Goal: Information Seeking & Learning: Learn about a topic

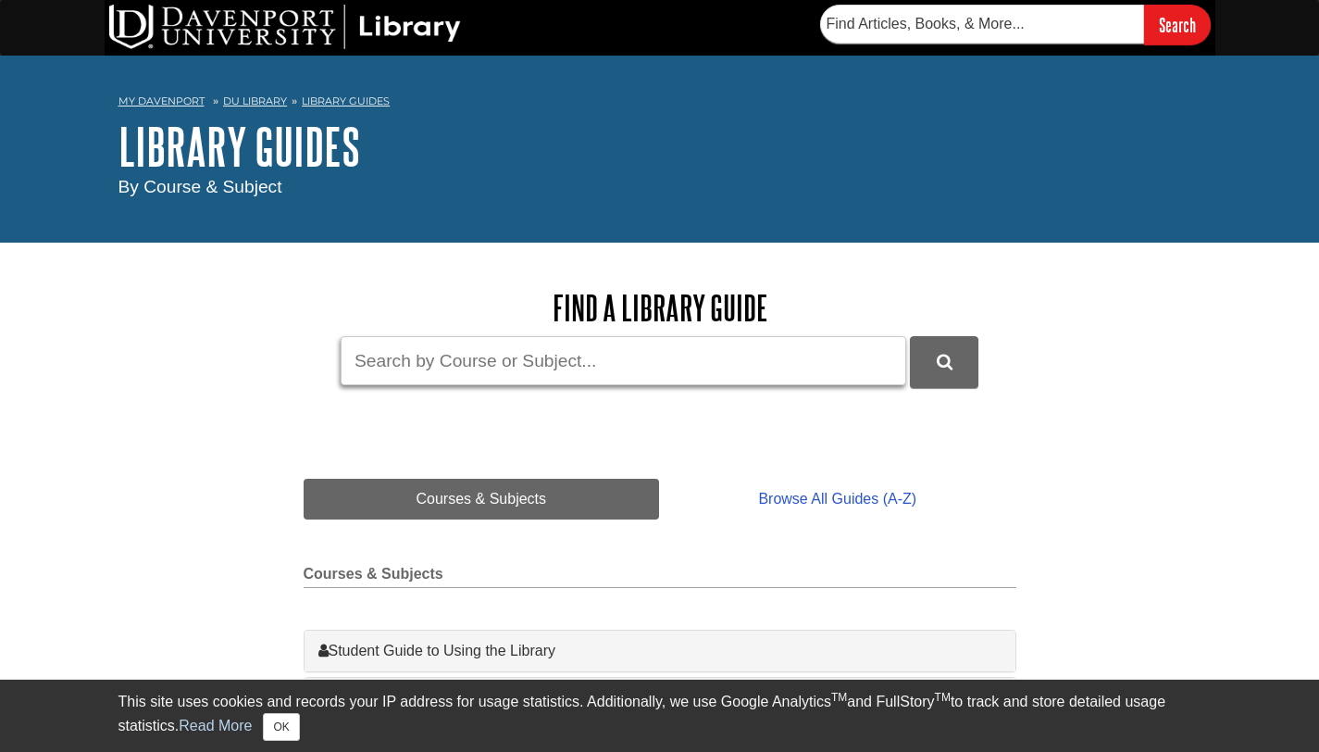
click at [576, 369] on input "Guide Search Terms" at bounding box center [623, 360] width 565 height 49
click at [460, 353] on input "Guide Search Terms" at bounding box center [623, 360] width 565 height 49
paste input "current reimbursement challenges that case managers and clients are facing"
type input "current reimbursement challenges that case managers and clients are facing"
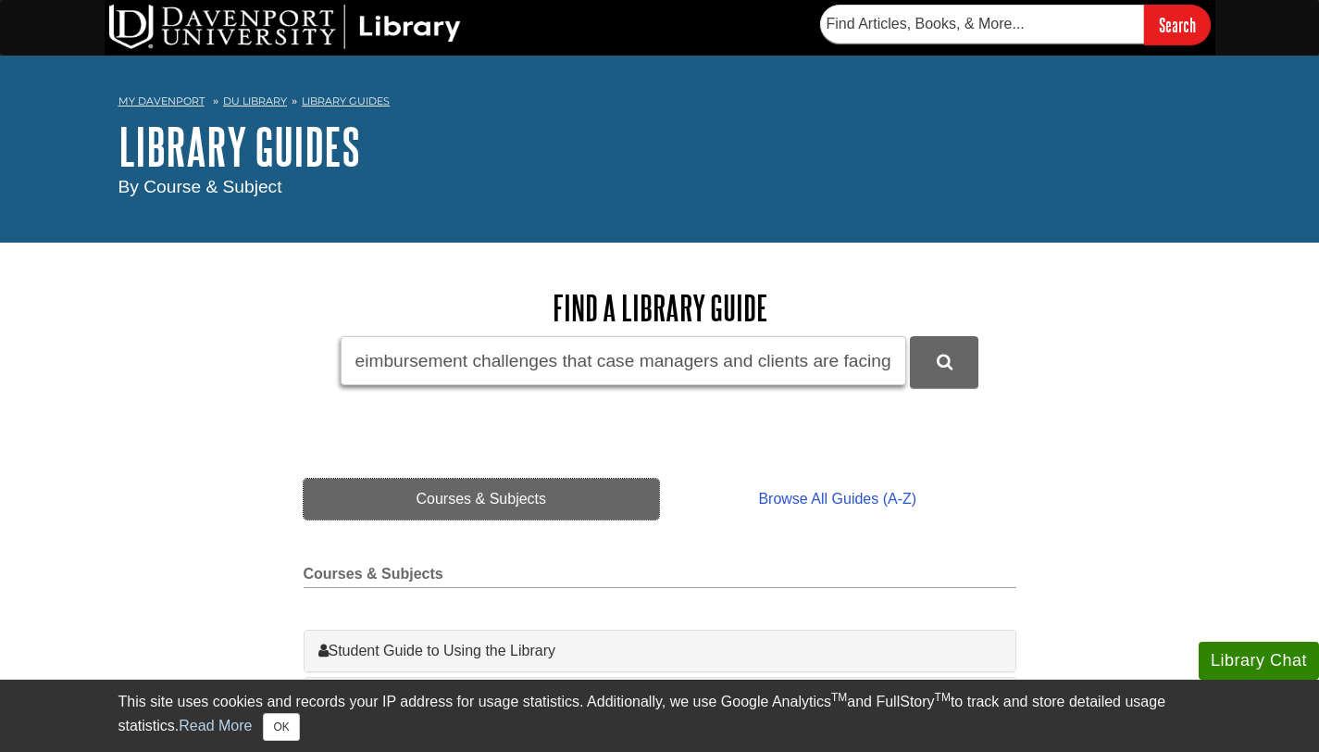
click at [910, 336] on button "DU Library Guides Search" at bounding box center [944, 361] width 68 height 51
click at [456, 367] on input "current reimbursement challenges that case managers and clients are facing" at bounding box center [623, 360] width 565 height 49
drag, startPoint x: 456, startPoint y: 367, endPoint x: 938, endPoint y: 360, distance: 482.3
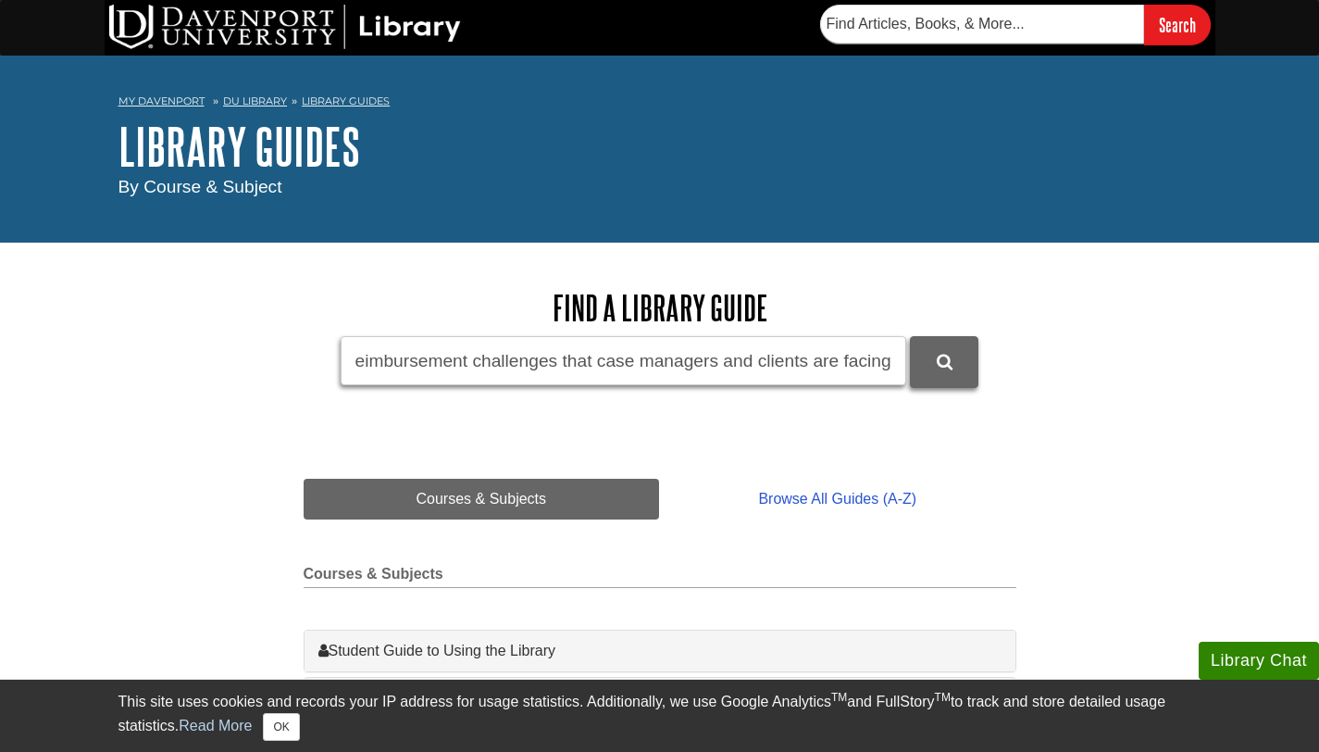
click at [938, 360] on form "Guide Search Terms current reimbursement challenges that case managers and clie…" at bounding box center [660, 361] width 713 height 51
drag, startPoint x: 938, startPoint y: 360, endPoint x: 384, endPoint y: 353, distance: 554.4
click at [384, 353] on input "casemanagers and client" at bounding box center [623, 360] width 565 height 49
click at [627, 355] on input "case managers and client" at bounding box center [623, 360] width 565 height 49
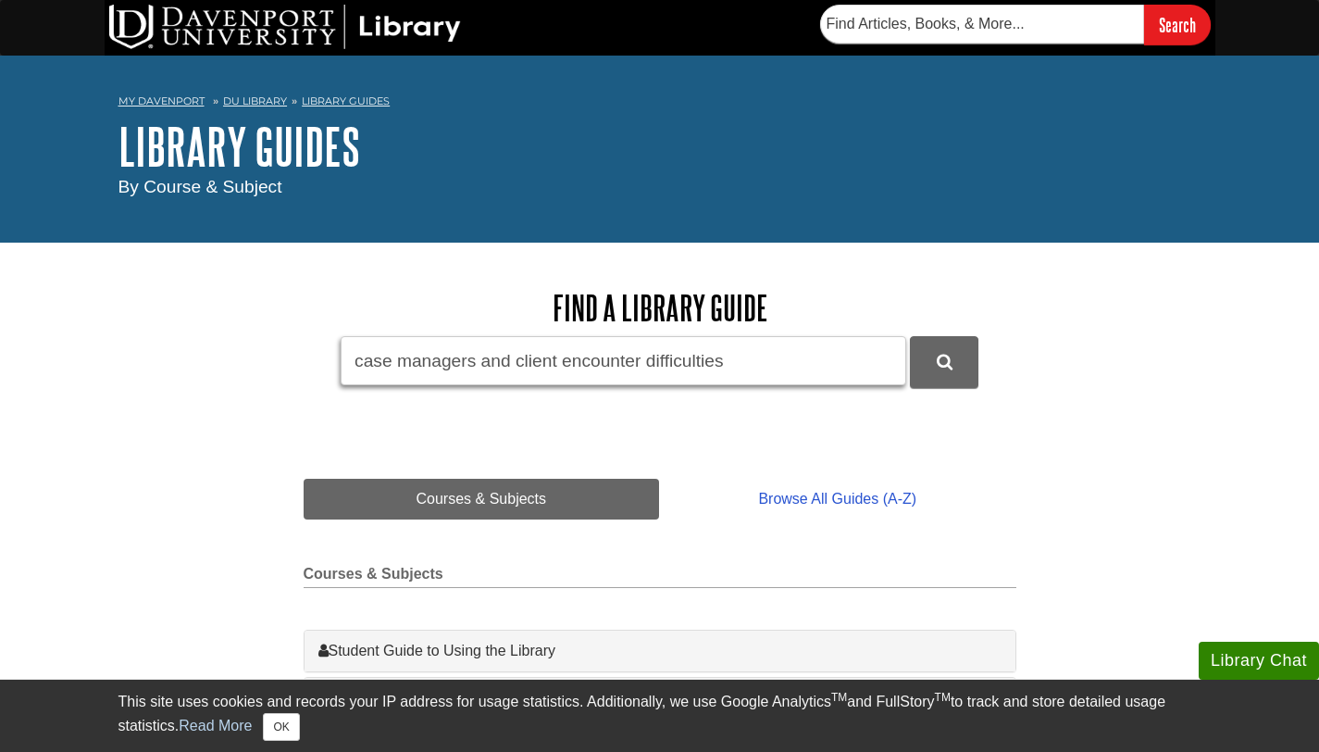
type input "case managers and client encounter difficulties"
click at [910, 336] on button "DU Library Guides Search" at bounding box center [944, 361] width 68 height 51
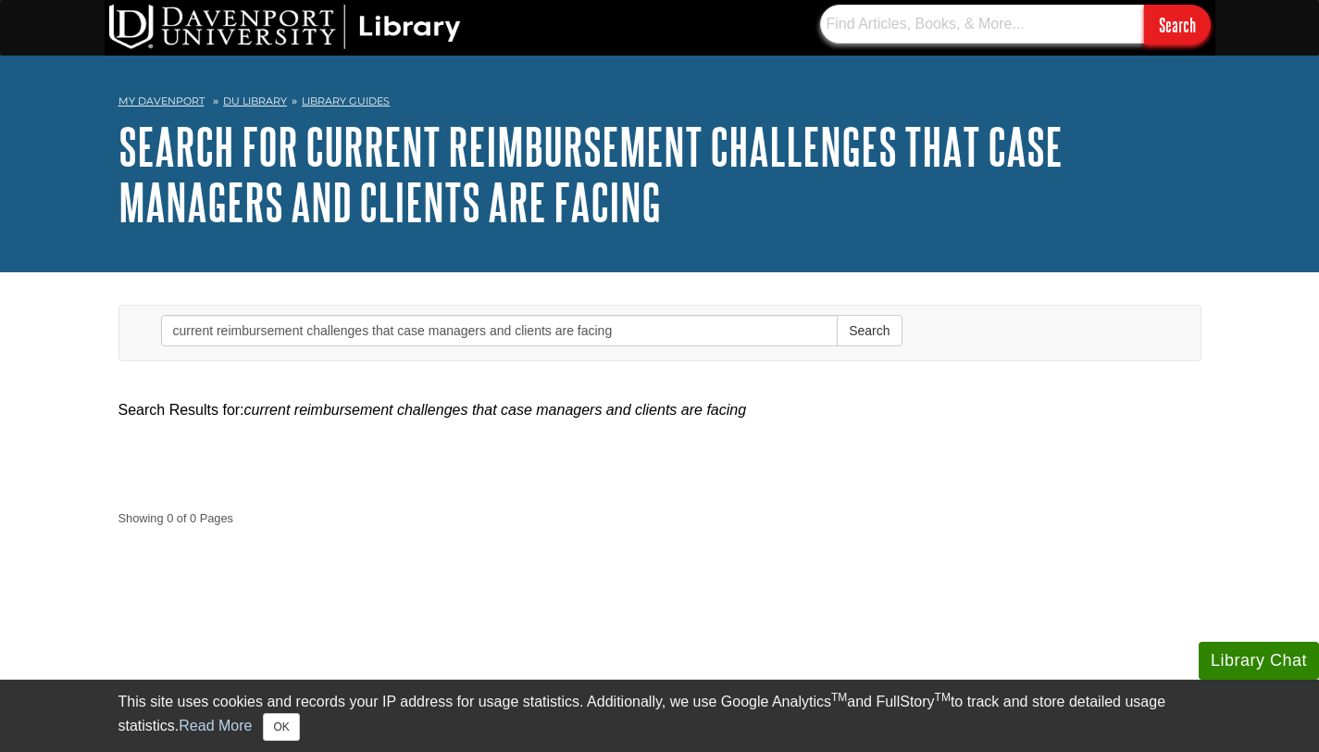
click at [860, 31] on input "text" at bounding box center [982, 24] width 324 height 39
paste input "current reimbursement challenges that case managers and clients are facing"
type input "current reimbursement challenges that case managers and clients are facing"
click at [1144, 5] on input "Search" at bounding box center [1177, 25] width 67 height 40
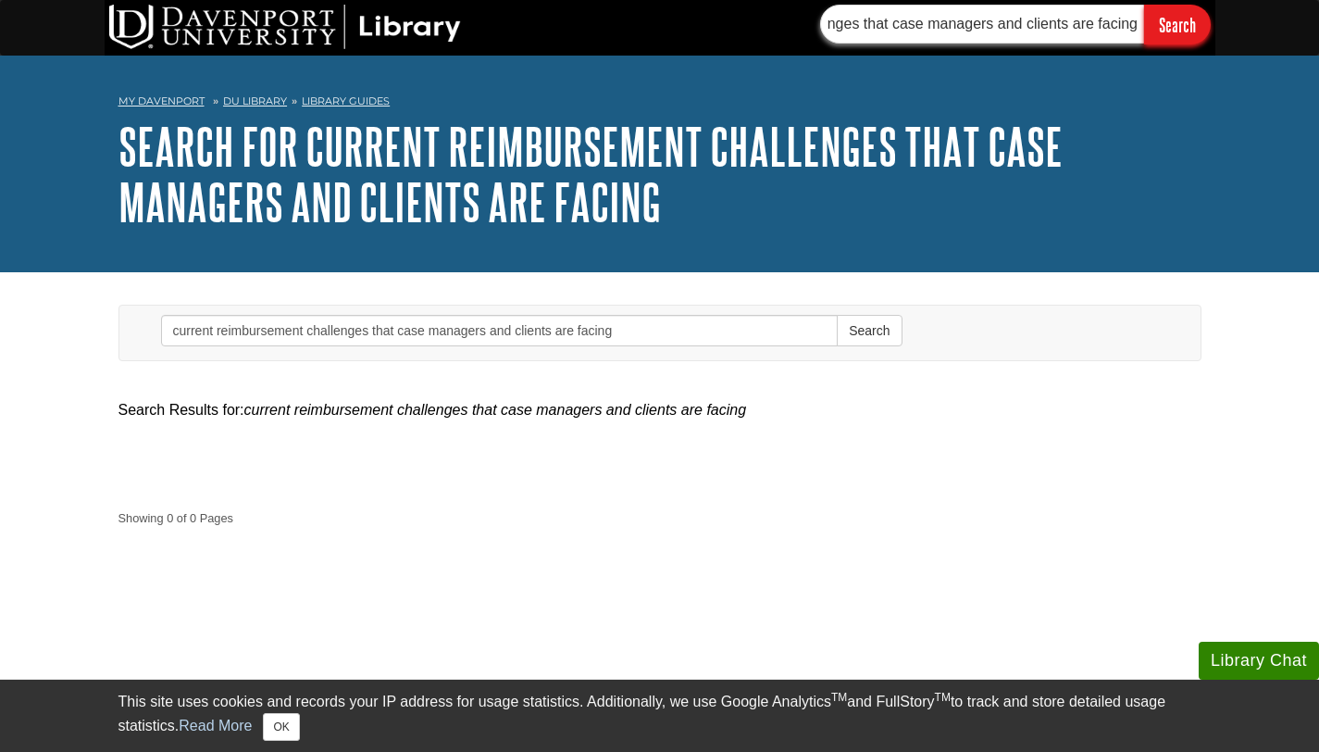
scroll to position [0, 0]
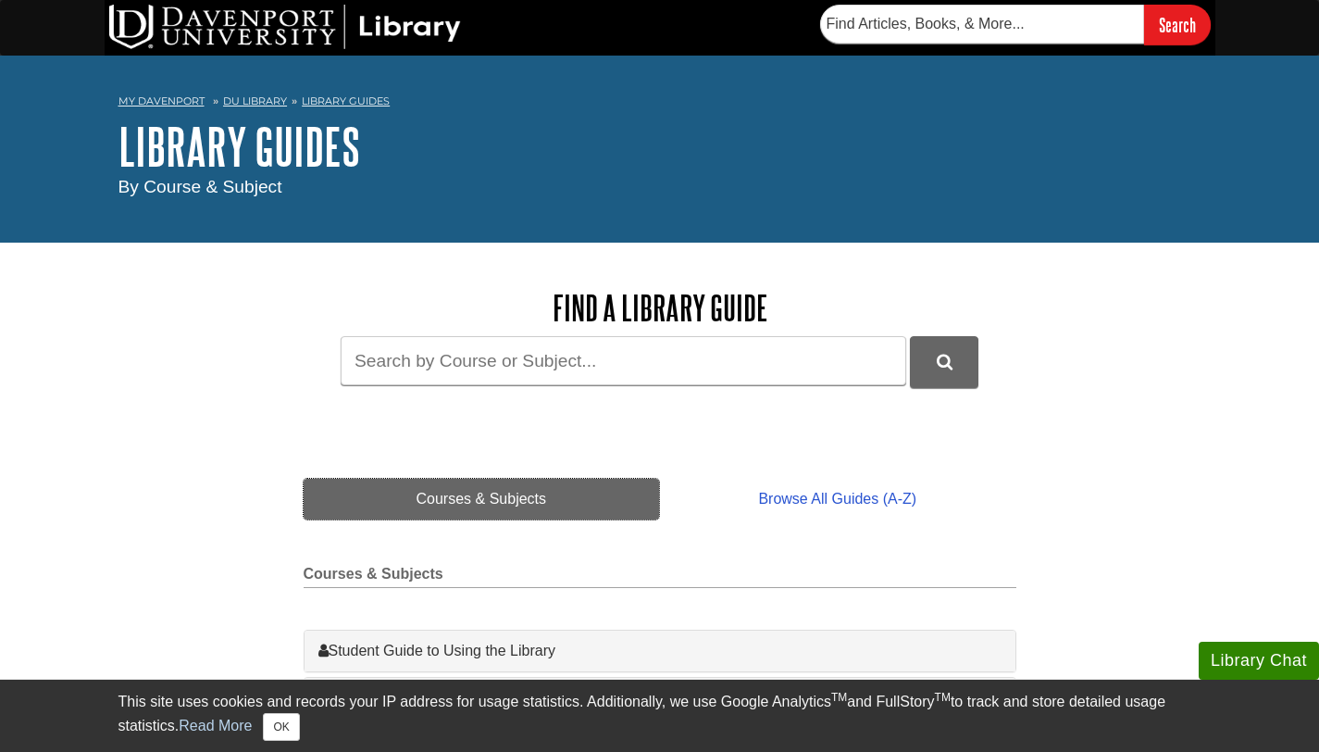
click at [508, 496] on link "Courses & Subjects" at bounding box center [482, 498] width 356 height 41
click at [401, 368] on input "Guide Search Terms" at bounding box center [623, 360] width 565 height 49
click at [379, 358] on input "reembursement challenges" at bounding box center [623, 360] width 565 height 49
click at [605, 354] on input "reimbursement challenges" at bounding box center [623, 360] width 565 height 49
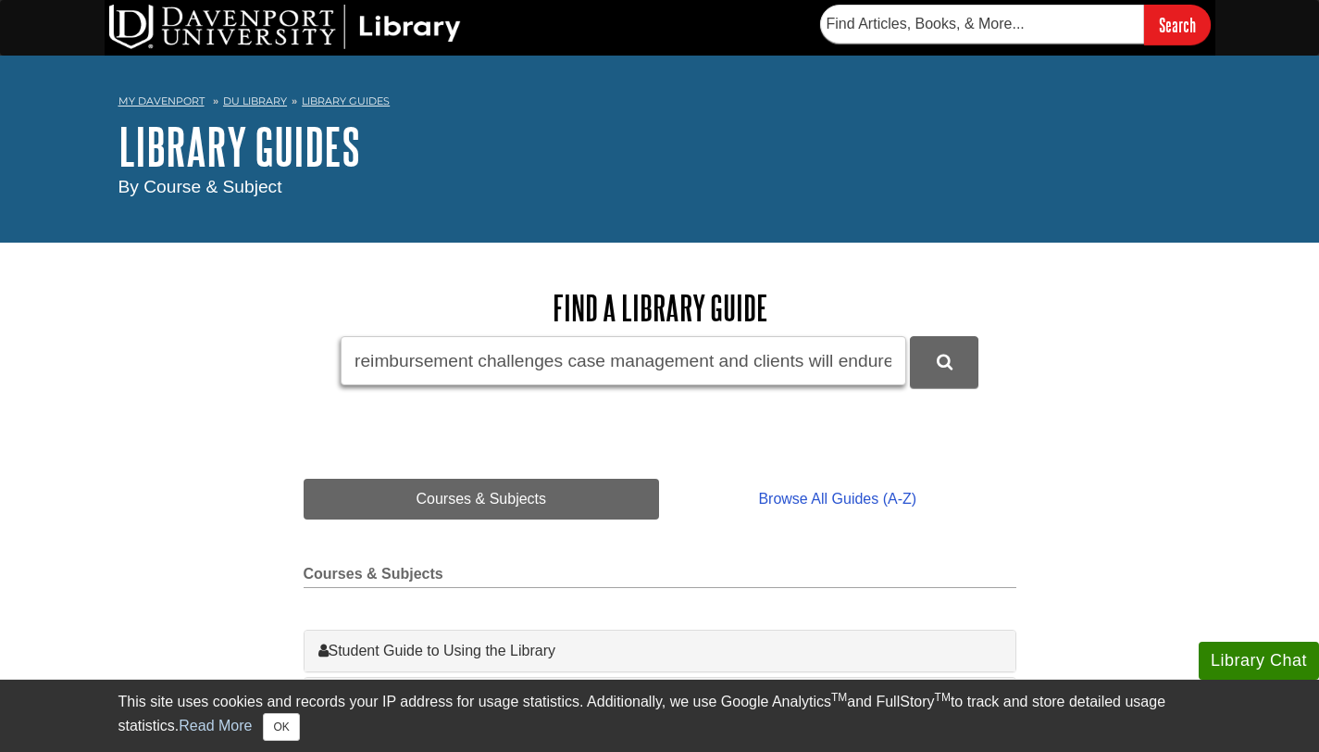
scroll to position [0, 2]
click at [910, 336] on button "DU Library Guides Search" at bounding box center [944, 361] width 68 height 51
click at [701, 346] on input "reimbursement challenges case management and clients will endure" at bounding box center [623, 360] width 565 height 49
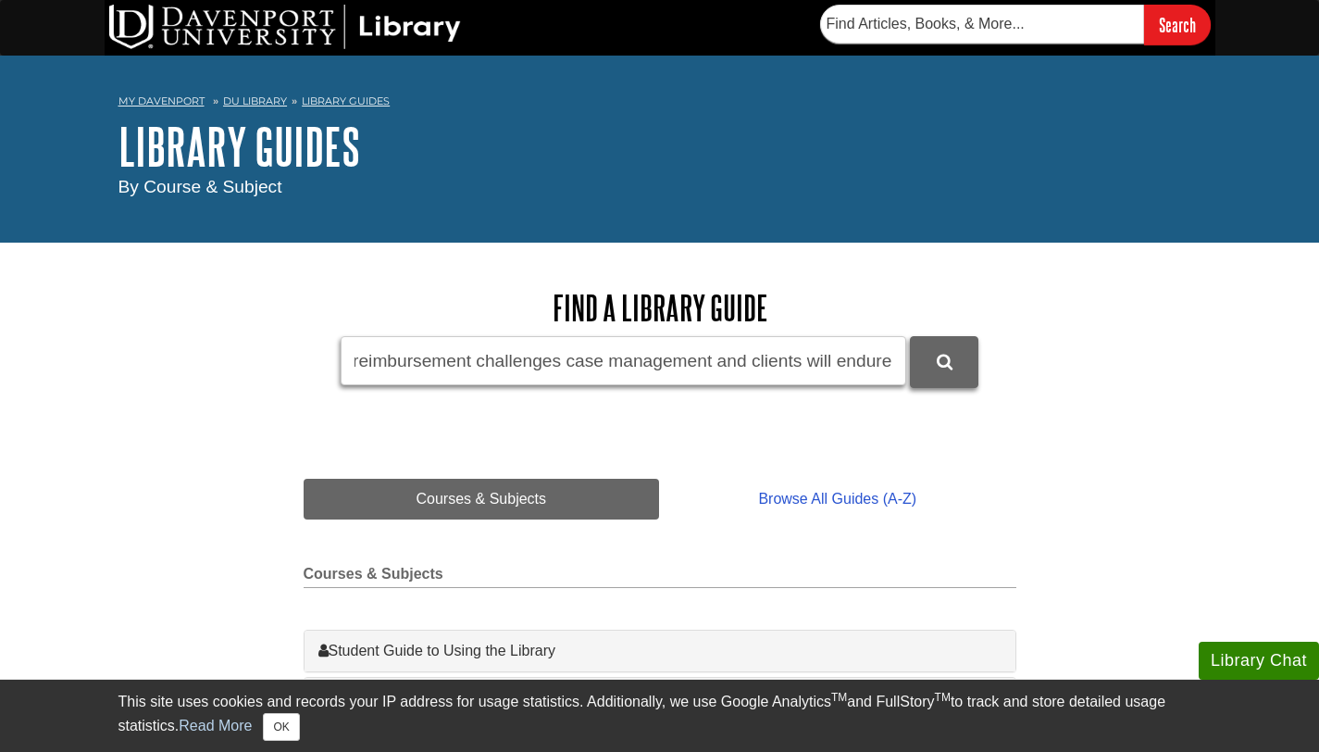
drag, startPoint x: 701, startPoint y: 346, endPoint x: 913, endPoint y: 359, distance: 213.3
click at [913, 359] on form "Guide Search Terms reimbursement challenges case management and clients will en…" at bounding box center [660, 361] width 713 height 51
paste input "current reimbursement challenges that case managers and clients are facing"
type input "current reimbursement challenges that case managers and clients are facing"
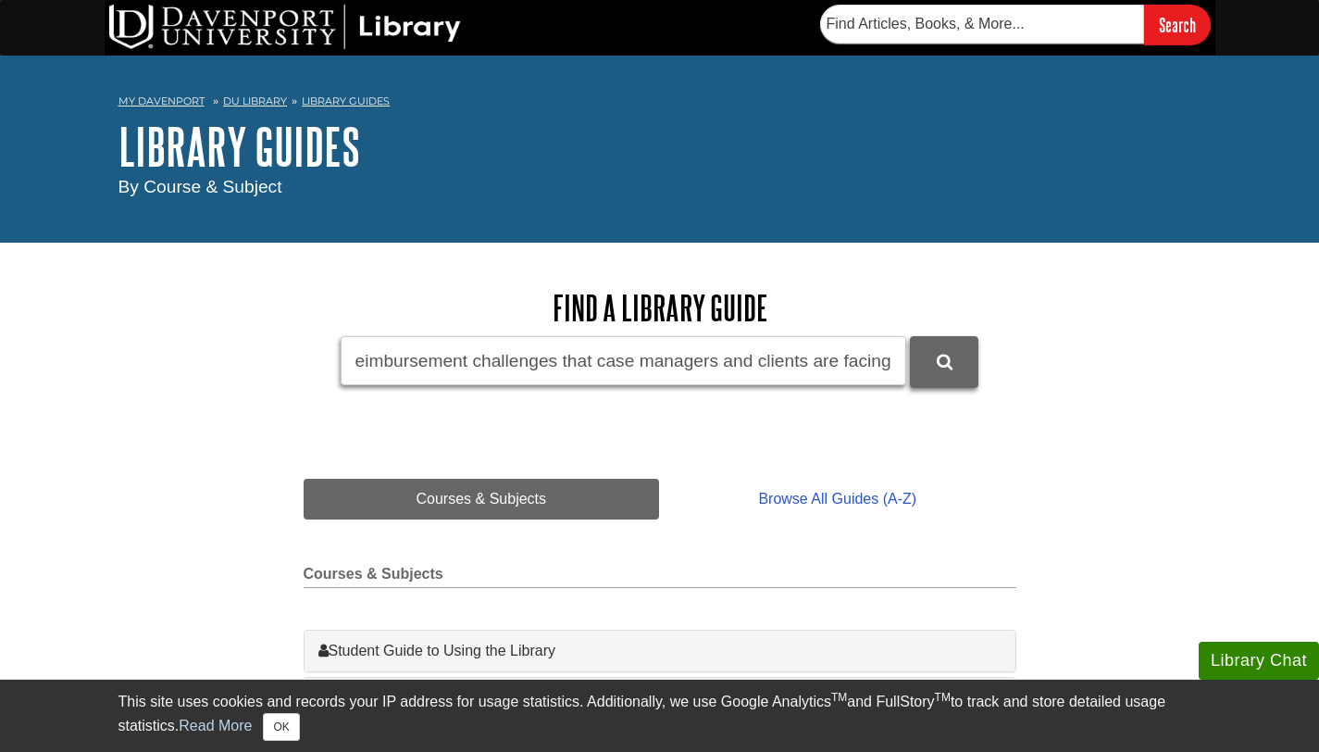
click at [910, 336] on button "DU Library Guides Search" at bounding box center [944, 361] width 68 height 51
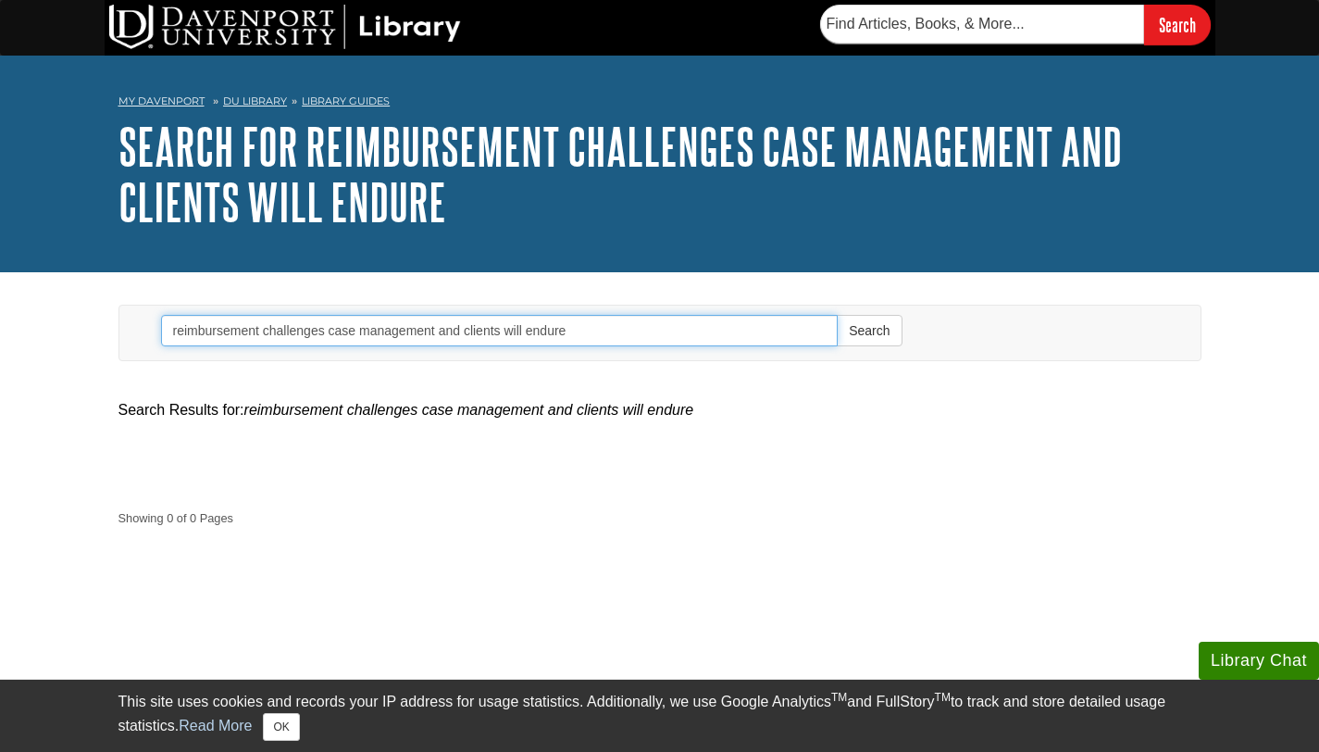
click at [585, 331] on input "reimbursement challenges case management and clients will endure" at bounding box center [499, 330] width 677 height 31
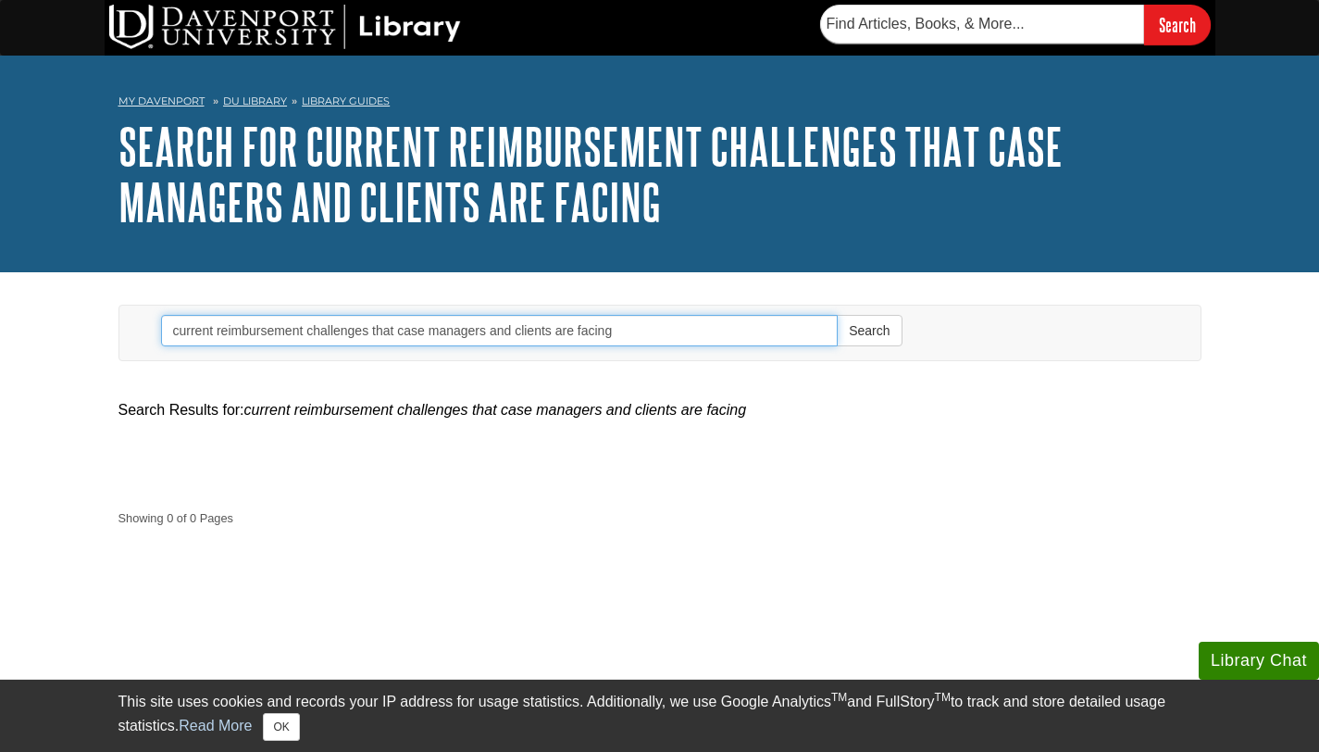
drag, startPoint x: 0, startPoint y: 0, endPoint x: 738, endPoint y: 324, distance: 805.6
click at [738, 324] on input "current reimbursement challenges that case managers and clients are facing" at bounding box center [499, 330] width 677 height 31
drag, startPoint x: 738, startPoint y: 324, endPoint x: 708, endPoint y: 329, distance: 30.0
click at [708, 329] on input "current reimbursement challenges that case managers and clients are facing" at bounding box center [499, 330] width 677 height 31
drag, startPoint x: 708, startPoint y: 329, endPoint x: 168, endPoint y: 326, distance: 540.5
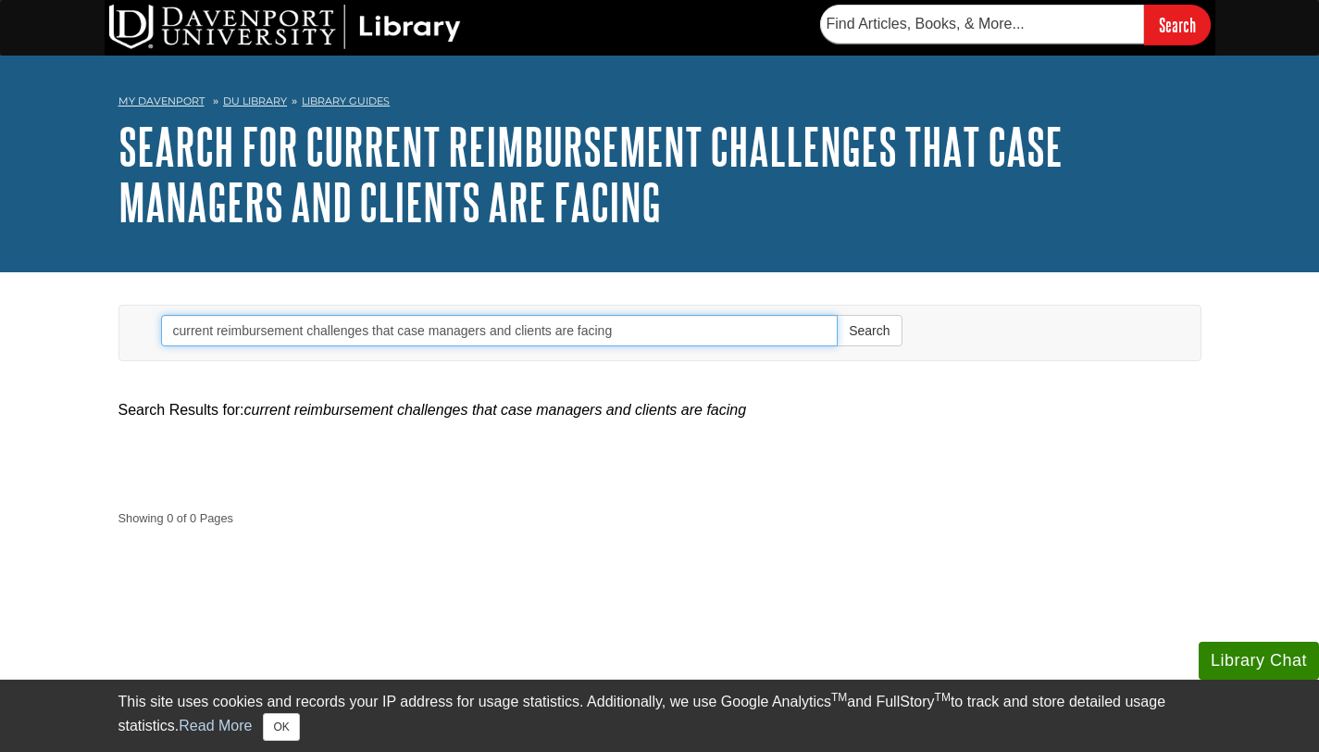
click at [168, 326] on input "current reimbursement challenges that case managers and clients are facing" at bounding box center [499, 330] width 677 height 31
click at [582, 328] on input "reimbursement challenges that case managers and clients are facing" at bounding box center [499, 330] width 677 height 31
type input "reimbursement challenges that case managers and clients face"
click at [837, 315] on button "Search" at bounding box center [869, 330] width 65 height 31
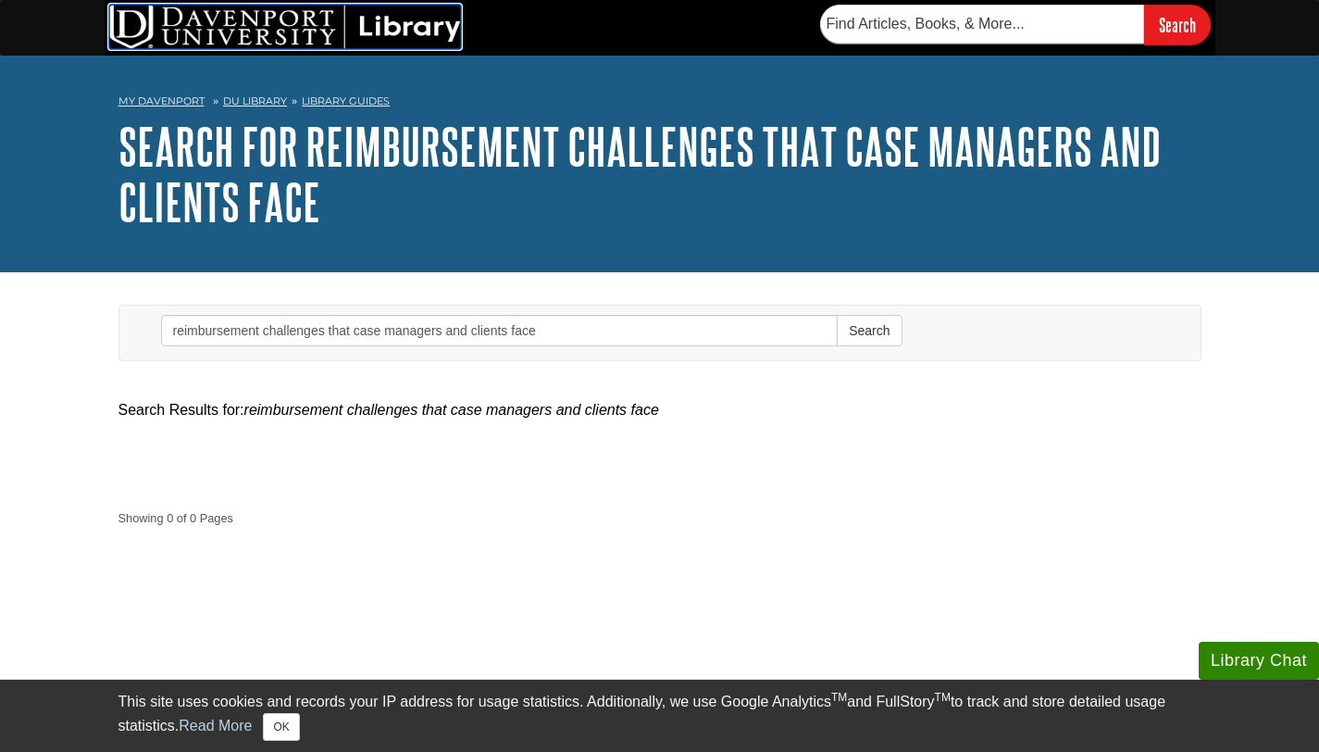
click at [317, 33] on img at bounding box center [285, 27] width 352 height 44
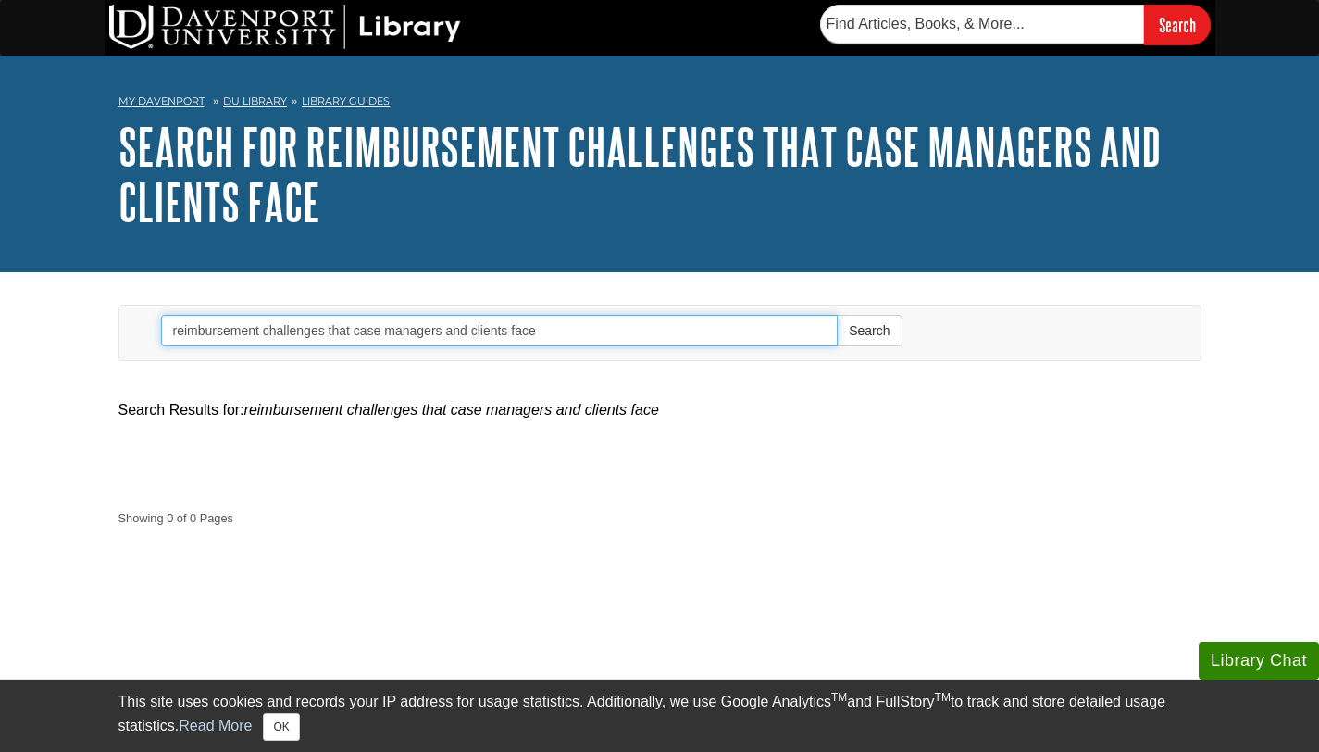
drag, startPoint x: 481, startPoint y: 329, endPoint x: 165, endPoint y: 329, distance: 316.5
click at [165, 329] on input "reimbursement challenges that case managers and clients face" at bounding box center [499, 330] width 677 height 31
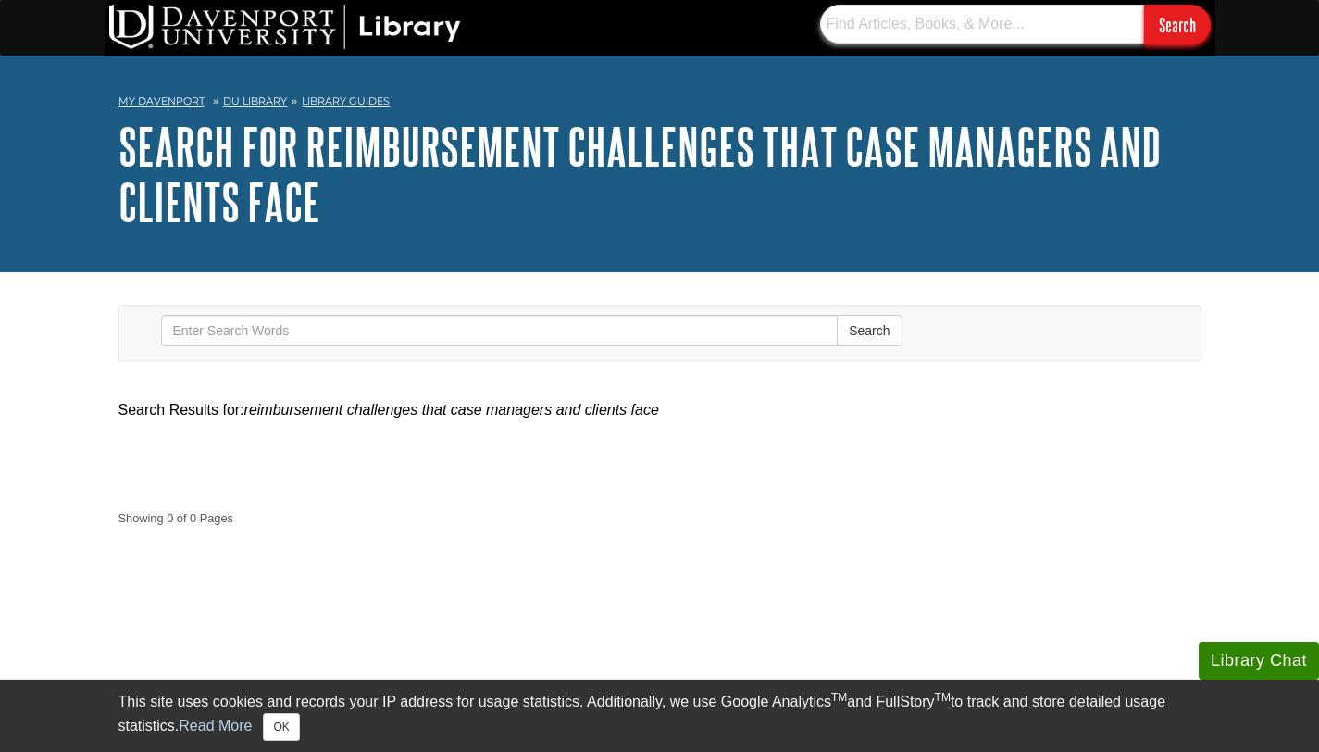
click at [924, 31] on input "text" at bounding box center [982, 24] width 324 height 39
paste input "reimbursement challenges that case managers and clients face"
type input "reimbursement challenges that case managers and clients face"
click at [1144, 5] on input "Search" at bounding box center [1177, 25] width 67 height 40
